Goal: Information Seeking & Learning: Learn about a topic

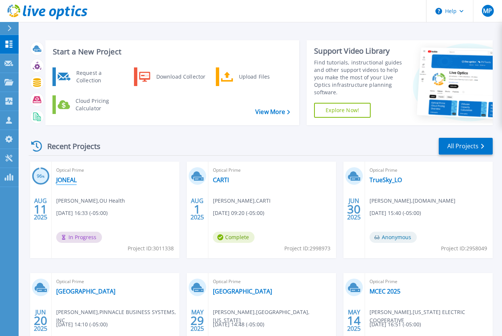
click at [61, 179] on link "JONEAL" at bounding box center [66, 179] width 20 height 7
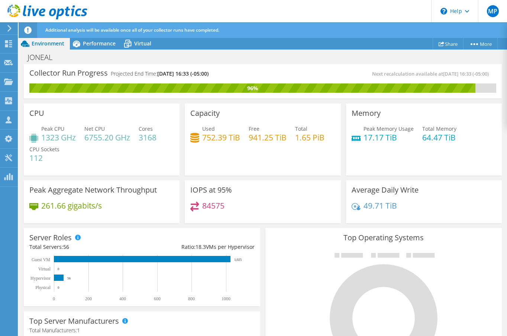
click at [93, 37] on div "Additional analysis will be available once all of your collector runs have comp…" at bounding box center [277, 30] width 466 height 16
click at [93, 41] on span "Performance" at bounding box center [99, 43] width 33 height 7
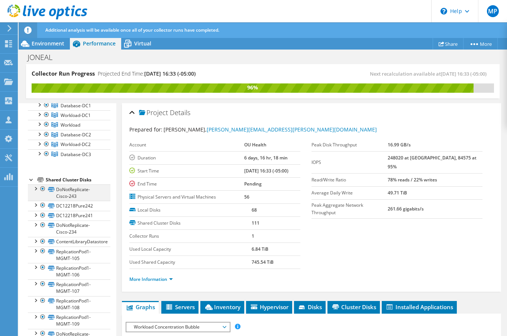
scroll to position [112, 0]
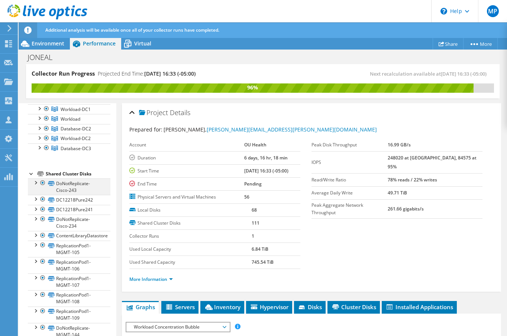
click at [44, 185] on div at bounding box center [42, 182] width 7 height 9
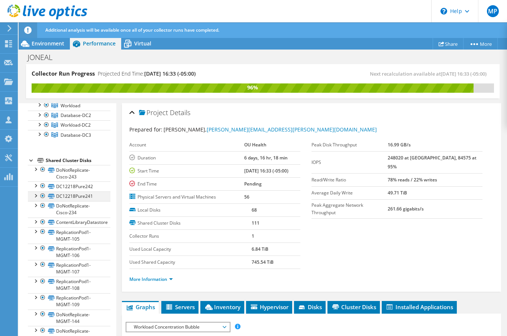
scroll to position [0, 0]
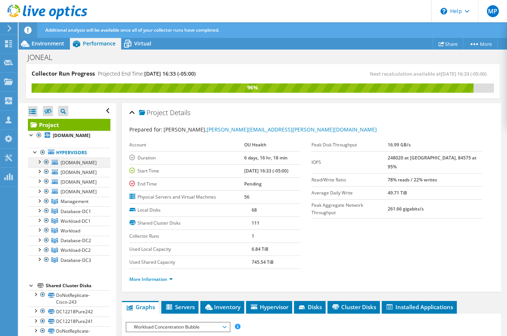
click at [39, 161] on div at bounding box center [38, 160] width 7 height 7
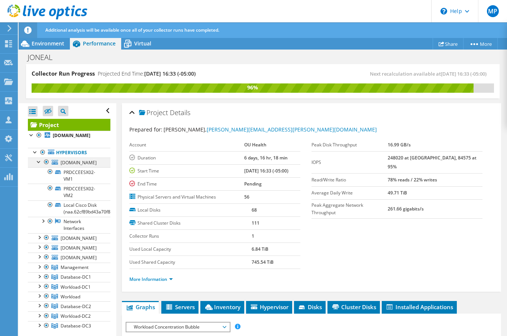
click at [39, 161] on div at bounding box center [38, 160] width 7 height 7
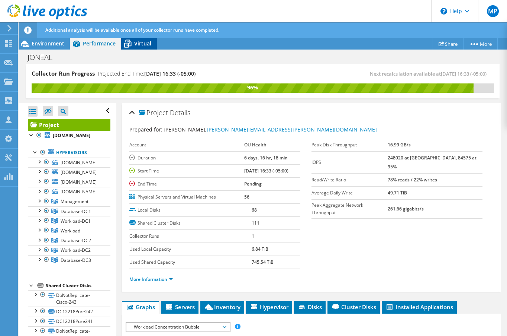
click at [141, 45] on span "Virtual" at bounding box center [142, 43] width 17 height 7
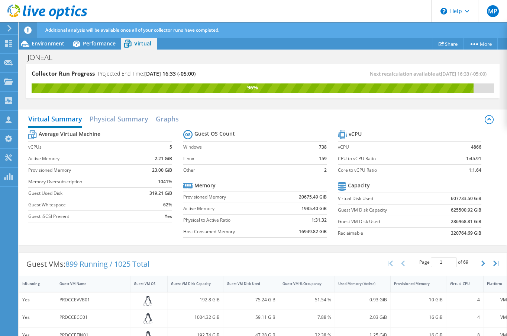
scroll to position [74, 0]
click at [141, 122] on h2 "Physical Summary" at bounding box center [119, 119] width 59 height 16
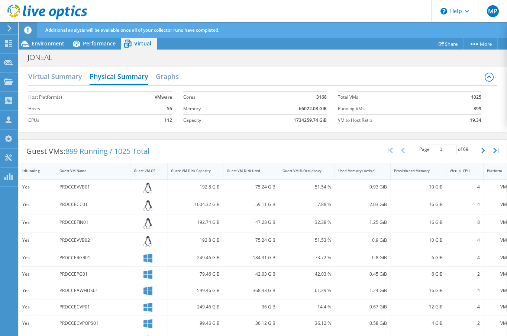
scroll to position [0, 0]
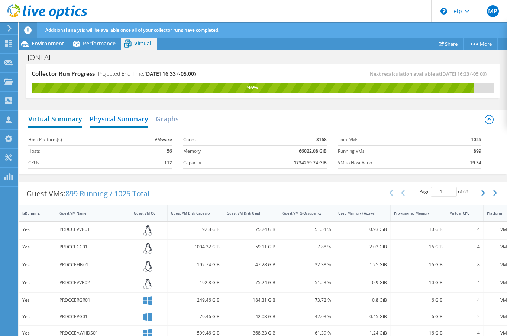
click at [60, 119] on h2 "Virtual Summary" at bounding box center [55, 119] width 54 height 16
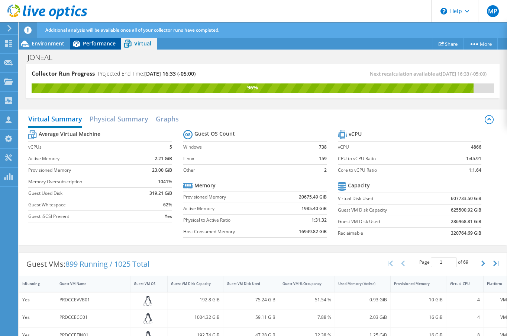
click at [103, 38] on div "Performance" at bounding box center [95, 44] width 51 height 12
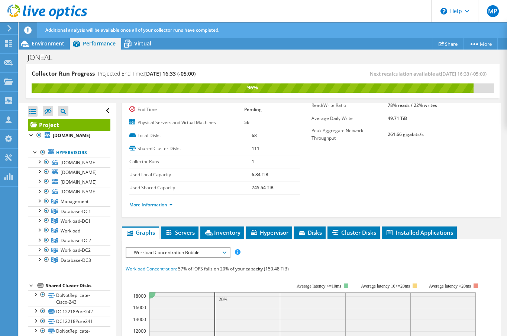
scroll to position [112, 0]
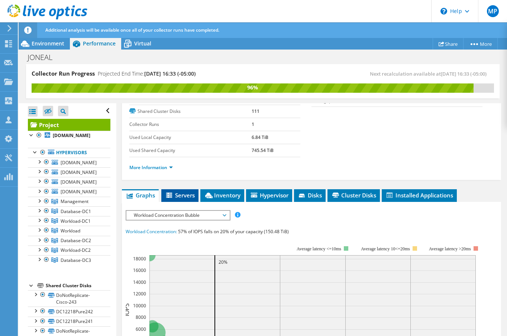
click at [177, 195] on span "Servers" at bounding box center [180, 194] width 30 height 7
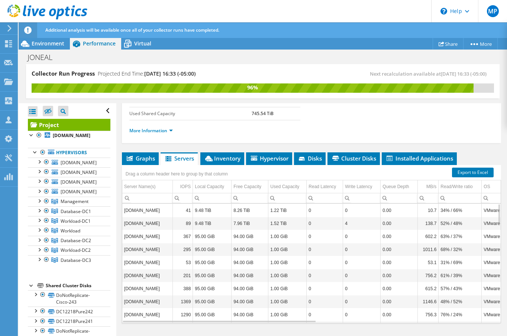
scroll to position [163, 0]
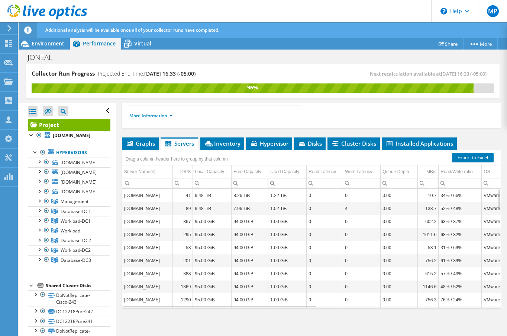
drag, startPoint x: 493, startPoint y: 73, endPoint x: 575, endPoint y: 69, distance: 81.9
click at [507, 69] on html "MP Channel Partner [PERSON_NAME] [PERSON_NAME][EMAIL_ADDRESS][PERSON_NAME][DOMA…" at bounding box center [253, 168] width 507 height 336
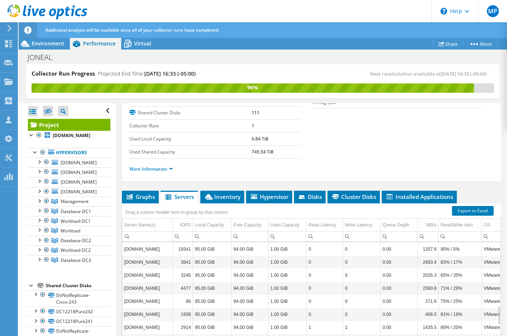
scroll to position [149, 0]
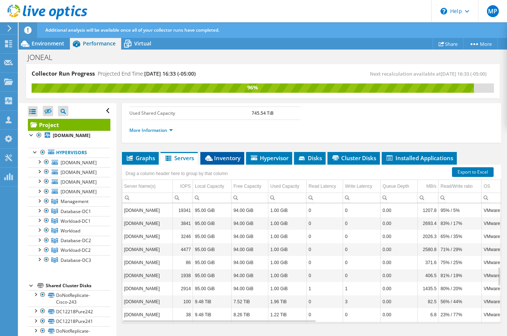
click at [235, 154] on span "Inventory" at bounding box center [222, 157] width 36 height 7
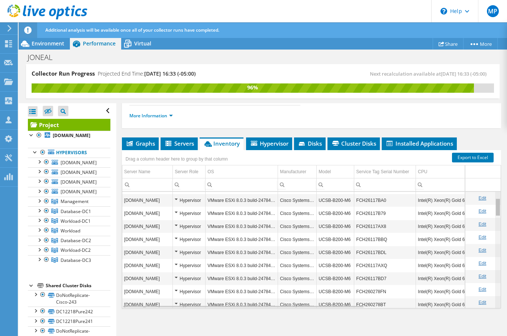
scroll to position [24, 0]
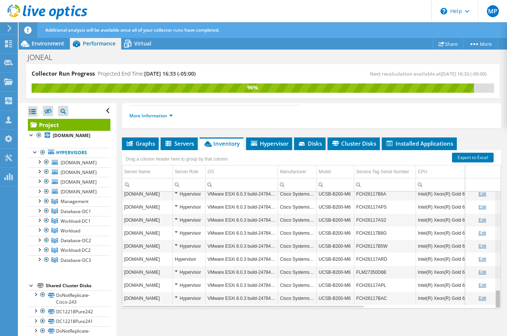
drag, startPoint x: 493, startPoint y: 296, endPoint x: 500, endPoint y: 304, distance: 9.8
click at [500, 304] on body "MP Channel Partner [PERSON_NAME] [PERSON_NAME][EMAIL_ADDRESS][PERSON_NAME][DOMA…" at bounding box center [253, 168] width 507 height 336
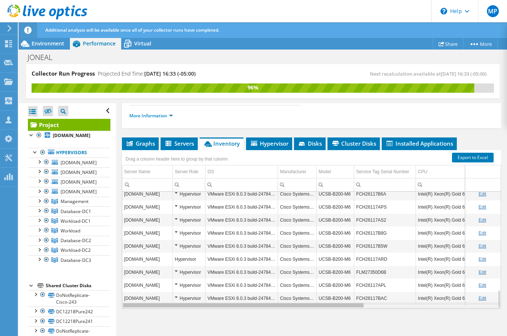
click at [150, 307] on div "Data grid" at bounding box center [243, 305] width 242 height 6
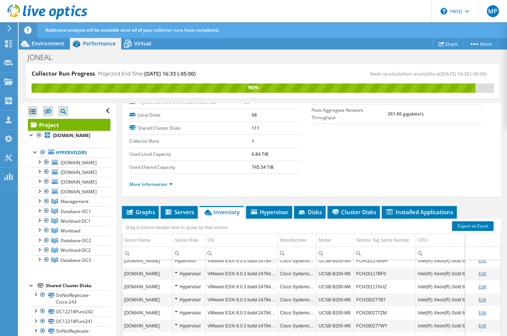
scroll to position [89, 0]
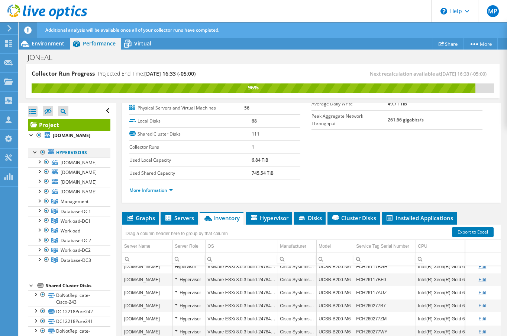
drag, startPoint x: 40, startPoint y: 150, endPoint x: 46, endPoint y: 155, distance: 7.7
click at [40, 150] on div at bounding box center [42, 152] width 7 height 9
